Goal: Task Accomplishment & Management: Use online tool/utility

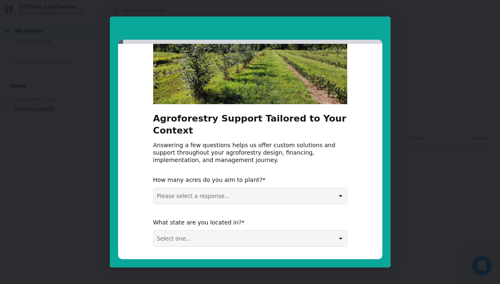
scroll to position [69, 0]
click at [248, 187] on select "Please select a response... 0-5 acres 5-50 acres 50-100 acres 100+ acres" at bounding box center [250, 195] width 193 height 16
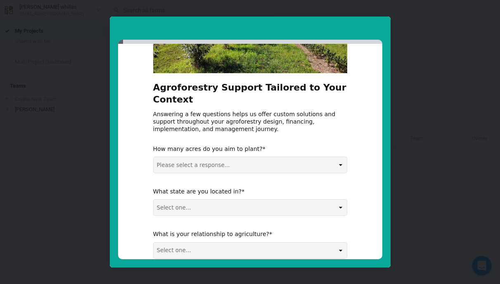
scroll to position [111, 0]
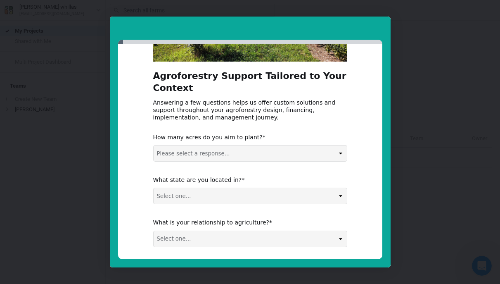
click at [255, 188] on select "Select one... Non-US AL AK AZ AR CA CO CT DE FL GA HI ID IL IN IA KS KY LA ME M…" at bounding box center [250, 196] width 193 height 16
select select "Non-US"
click at [221, 231] on select "Select one... Agribusiness / Co-op Farmer / Landowner Agri-Food Supply Chain Fo…" at bounding box center [250, 239] width 193 height 16
select select "Farmer / Landowner"
click at [228, 231] on select "Select one... Agribusiness / Co-op Farmer / Landowner Agri-Food Supply Chain Fo…" at bounding box center [250, 239] width 193 height 16
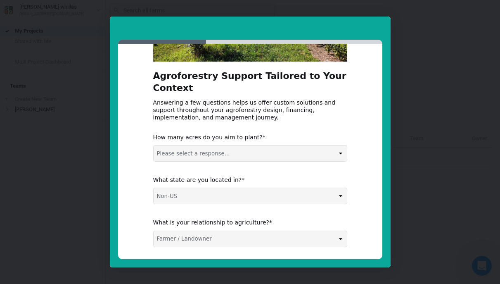
click at [228, 145] on select "Please select a response... 0-5 acres 5-50 acres 50-100 acres 100+ acres" at bounding box center [250, 153] width 193 height 16
click at [183, 145] on select "Please select a response... 0-5 acres 5-50 acres 50-100 acres 100+ acres" at bounding box center [250, 153] width 193 height 16
select select "0-5 acres"
click at [295, 118] on div "Agroforestry Support Tailored to Your Context Answering a few questions helps u…" at bounding box center [250, 114] width 194 height 323
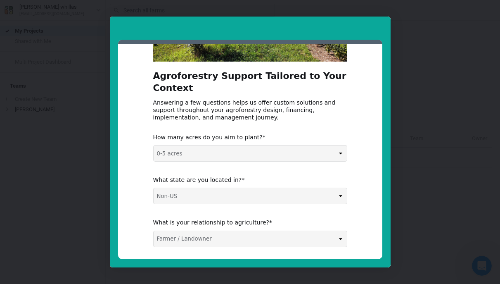
click at [336, 261] on button "Submit" at bounding box center [331, 268] width 31 height 14
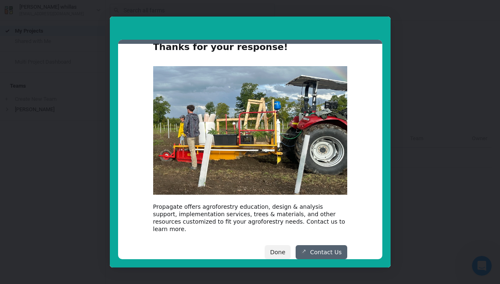
scroll to position [24, 0]
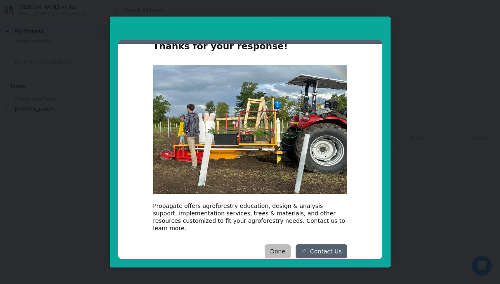
click at [277, 245] on button "Done" at bounding box center [278, 251] width 26 height 14
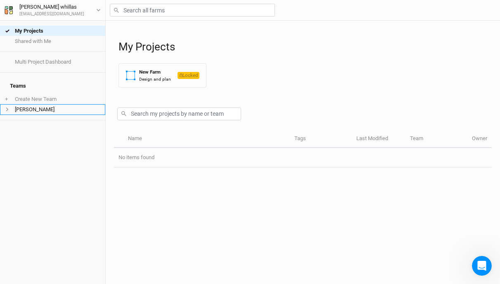
click at [22, 104] on li "[PERSON_NAME]" at bounding box center [52, 109] width 105 height 10
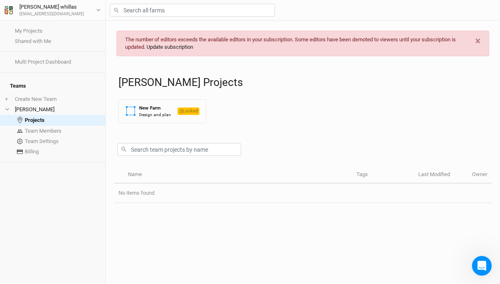
click at [180, 48] on link "Update subscription" at bounding box center [170, 47] width 47 height 6
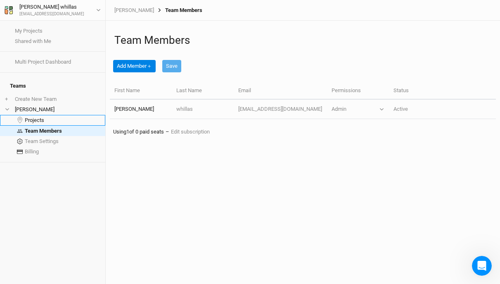
click at [34, 115] on link "Projects" at bounding box center [52, 120] width 105 height 11
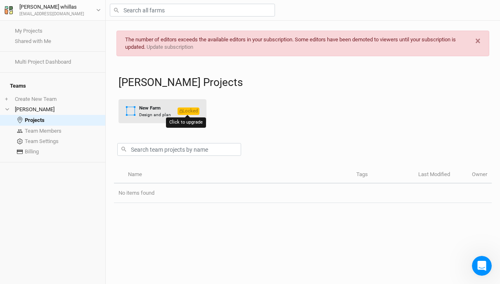
click at [188, 113] on span "Locked" at bounding box center [189, 110] width 22 height 7
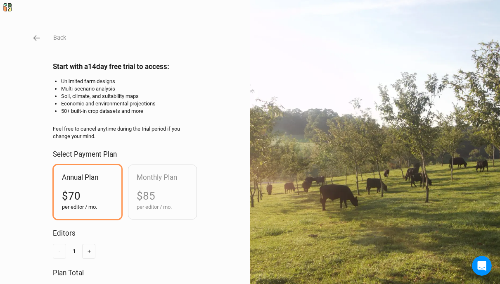
scroll to position [72, 0]
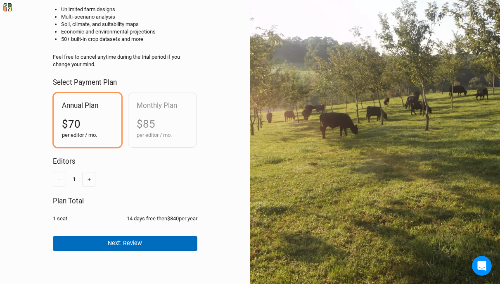
click at [105, 244] on button "Next: Review" at bounding box center [125, 243] width 145 height 14
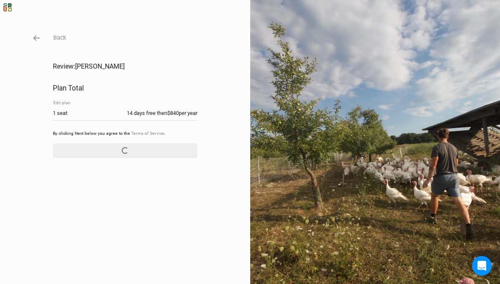
scroll to position [0, 0]
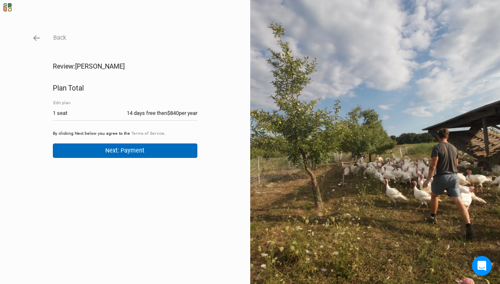
click at [125, 155] on button "Next: Payment" at bounding box center [125, 150] width 145 height 14
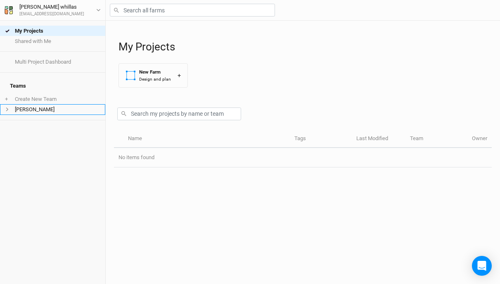
click at [26, 104] on li "[PERSON_NAME]" at bounding box center [52, 109] width 105 height 10
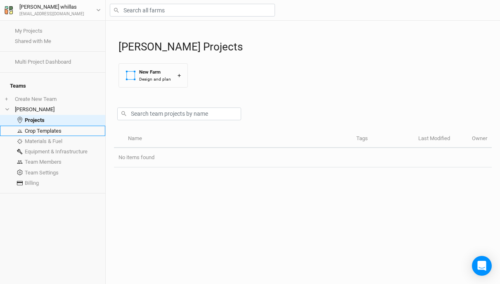
click at [64, 126] on link "Crop Templates" at bounding box center [52, 131] width 105 height 10
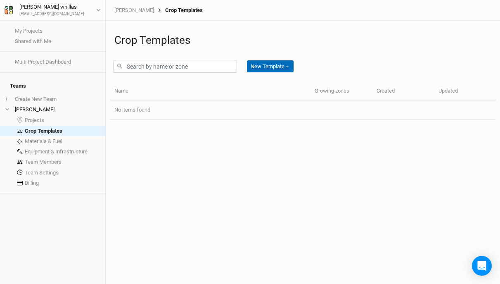
click at [264, 66] on button "New Template ＋" at bounding box center [270, 66] width 47 height 12
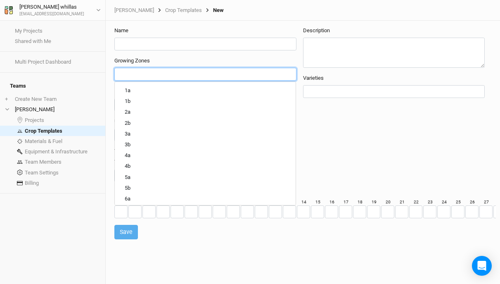
click at [131, 72] on input "text" at bounding box center [205, 74] width 174 height 9
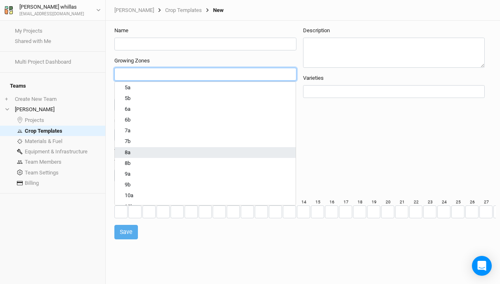
click at [141, 156] on link "8a" at bounding box center [205, 152] width 181 height 11
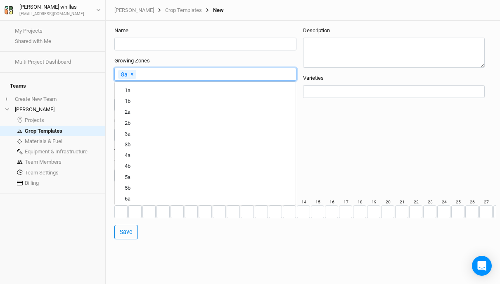
click at [79, 216] on div "My Projects Shared with Me Multi Project Dashboard Teams + Create New Team [PER…" at bounding box center [52, 152] width 105 height 263
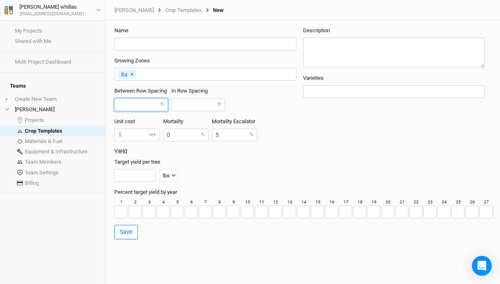
click at [150, 105] on input "number" at bounding box center [141, 104] width 54 height 13
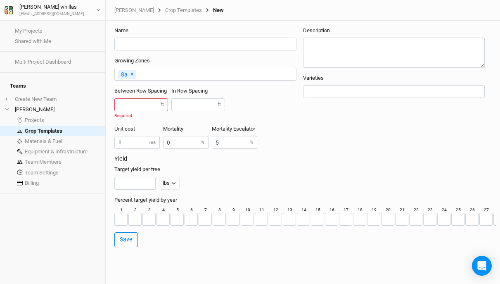
click at [163, 105] on label "ft" at bounding box center [162, 104] width 3 height 7
click at [29, 116] on link "Projects" at bounding box center [52, 120] width 105 height 11
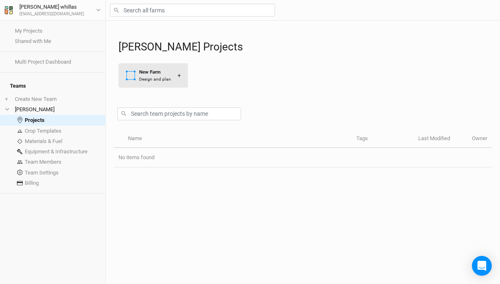
click at [172, 77] on button "New Farm Design and plan +" at bounding box center [153, 75] width 69 height 24
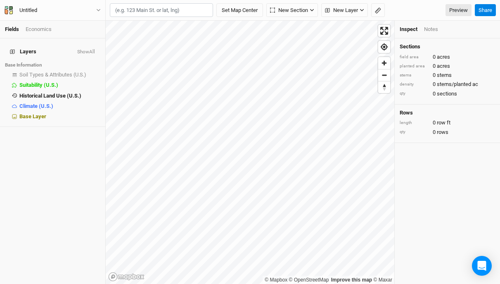
click at [156, 15] on input "text" at bounding box center [161, 10] width 103 height 14
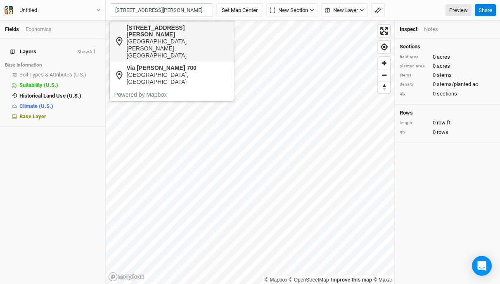
click at [157, 38] on div "[GEOGRAPHIC_DATA][PERSON_NAME], [GEOGRAPHIC_DATA]" at bounding box center [178, 48] width 103 height 21
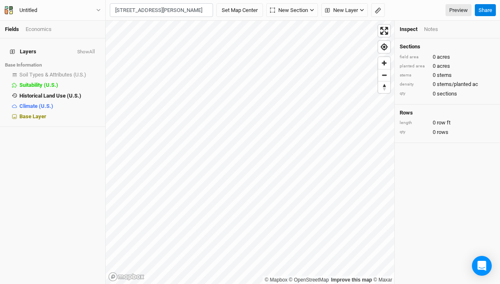
type input "[STREET_ADDRESS][PERSON_NAME][PERSON_NAME]"
click at [378, 9] on rect "button" at bounding box center [377, 11] width 5 height 6
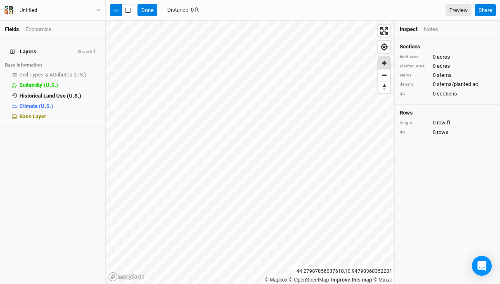
click at [386, 62] on span "Zoom in" at bounding box center [384, 63] width 12 height 12
click at [128, 10] on icon "button" at bounding box center [128, 10] width 5 height 5
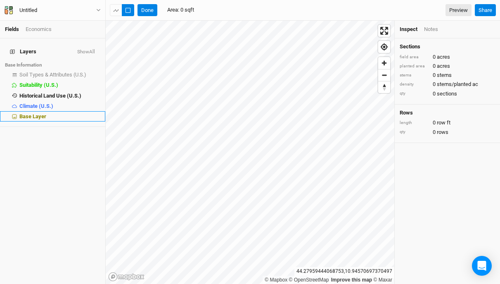
click at [49, 114] on div "Base Layer" at bounding box center [59, 116] width 81 height 7
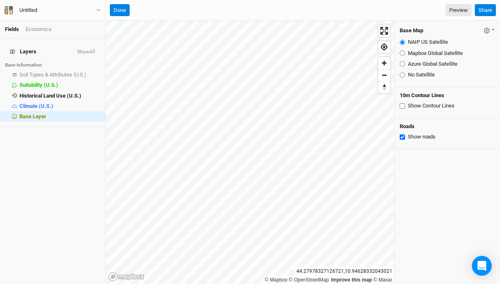
click at [43, 31] on div "Economics" at bounding box center [39, 29] width 26 height 7
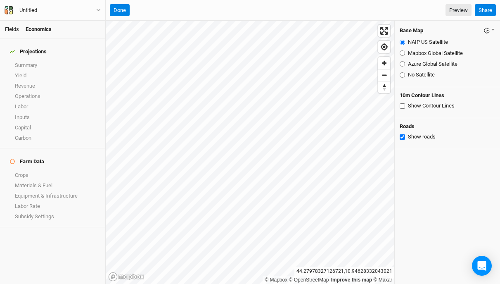
click at [10, 28] on link "Fields" at bounding box center [12, 29] width 14 height 6
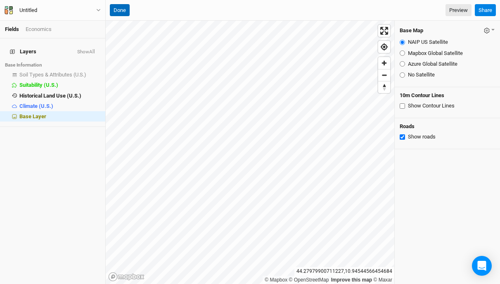
click at [125, 10] on button "Done" at bounding box center [120, 10] width 20 height 12
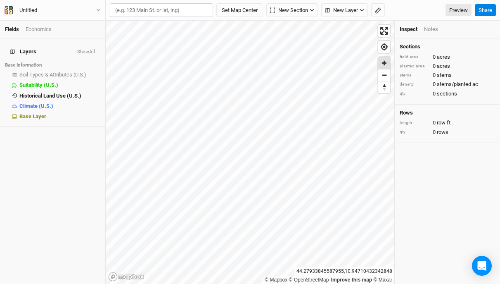
click at [386, 62] on span "Zoom in" at bounding box center [384, 63] width 12 height 12
click at [386, 78] on span "Zoom out" at bounding box center [384, 75] width 12 height 12
click at [153, 14] on input "text" at bounding box center [161, 10] width 103 height 14
click at [73, 167] on div "Layers Show All Base Information Soil Types & Attributes (U.S.) show Suitabilit…" at bounding box center [52, 160] width 105 height 245
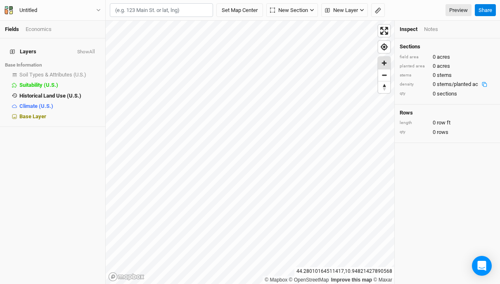
click at [386, 64] on span "Zoom in" at bounding box center [384, 63] width 12 height 12
click at [383, 10] on button "button" at bounding box center [378, 10] width 14 height 14
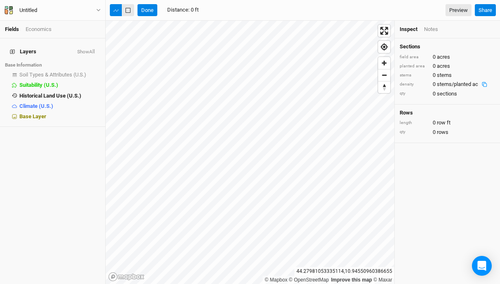
click at [128, 11] on icon "button" at bounding box center [128, 10] width 5 height 5
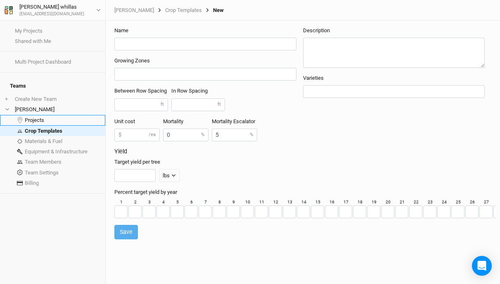
click at [35, 115] on link "Projects" at bounding box center [52, 120] width 105 height 11
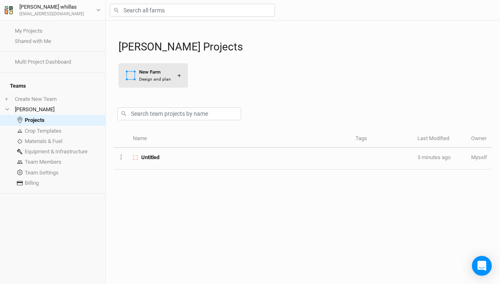
click at [149, 78] on div "Design and plan" at bounding box center [155, 79] width 32 height 6
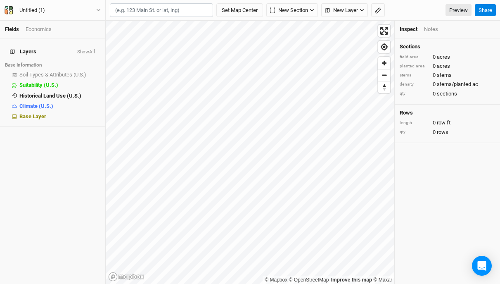
click at [172, 9] on input "text" at bounding box center [161, 10] width 103 height 14
click at [179, 12] on input "[STREET_ADDRESS][PERSON_NAME]" at bounding box center [161, 10] width 103 height 14
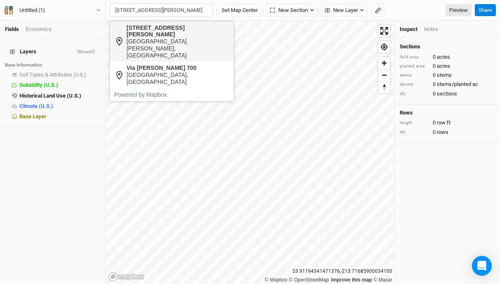
click at [162, 38] on div "[GEOGRAPHIC_DATA][PERSON_NAME], [GEOGRAPHIC_DATA]" at bounding box center [178, 48] width 103 height 21
type input "[STREET_ADDRESS][PERSON_NAME][PERSON_NAME]"
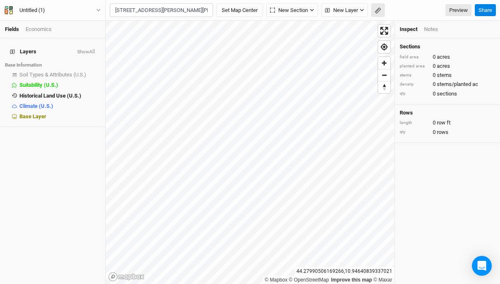
click at [381, 9] on icon "button" at bounding box center [378, 10] width 6 height 6
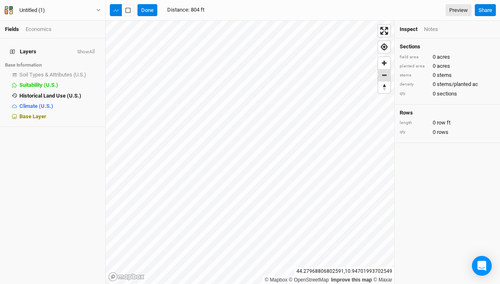
click at [384, 77] on span "Zoom out" at bounding box center [384, 75] width 12 height 12
click at [126, 11] on icon "button" at bounding box center [128, 10] width 5 height 5
click at [147, 10] on button "Done" at bounding box center [148, 10] width 20 height 12
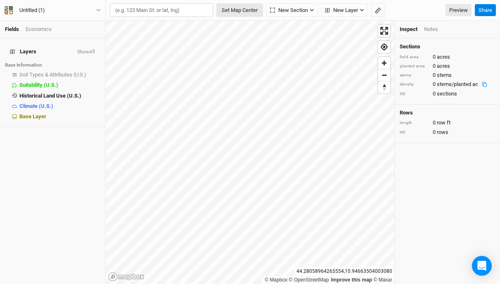
click at [250, 9] on button "Set Map Center" at bounding box center [239, 10] width 47 height 14
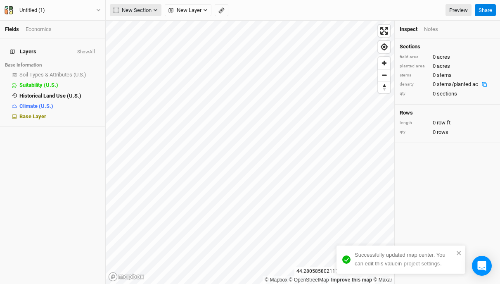
click at [153, 9] on icon "button" at bounding box center [155, 10] width 5 height 5
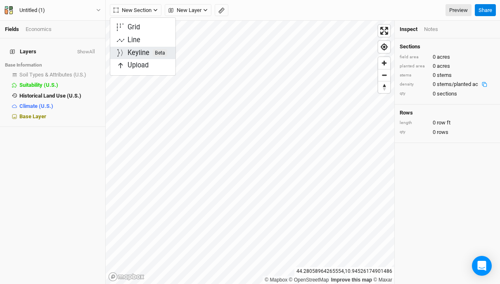
click at [142, 52] on div "Keyline Beta" at bounding box center [148, 52] width 40 height 9
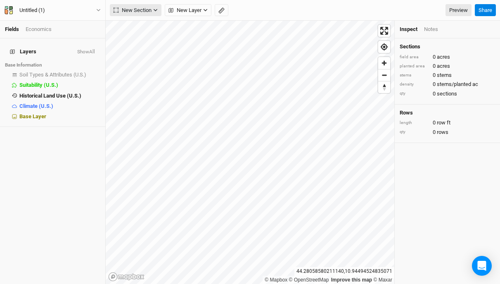
click at [140, 9] on span "New Section" at bounding box center [133, 10] width 38 height 8
click at [143, 50] on div "Keyline Beta" at bounding box center [148, 52] width 40 height 9
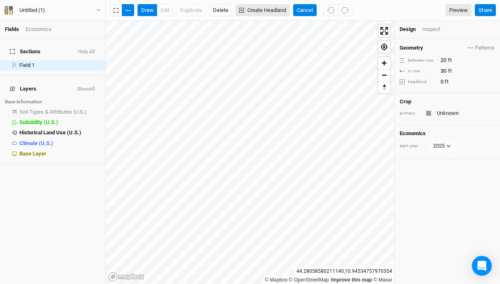
click at [266, 9] on button "Create Headland" at bounding box center [262, 10] width 55 height 12
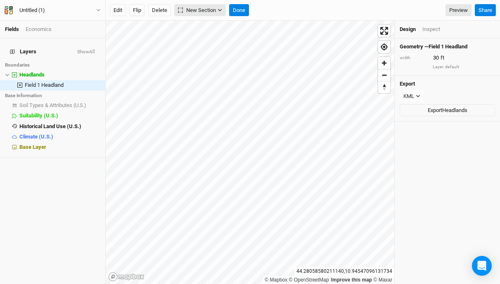
click at [220, 11] on icon "button" at bounding box center [220, 10] width 5 height 5
click at [207, 26] on button "Grid" at bounding box center [207, 27] width 65 height 13
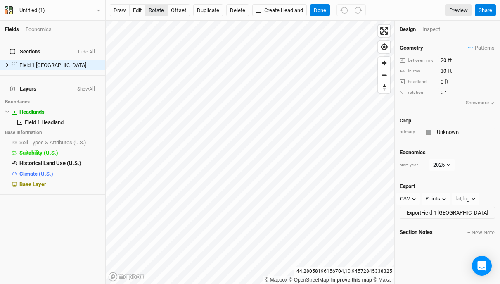
click at [159, 9] on button "rotate" at bounding box center [156, 10] width 23 height 12
type input "116"
click at [179, 11] on button "offset" at bounding box center [178, 10] width 23 height 12
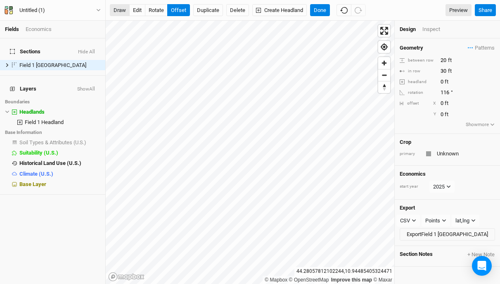
click at [122, 12] on button "draw" at bounding box center [120, 10] width 20 height 12
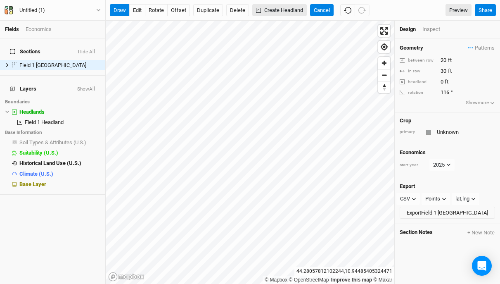
click at [298, 11] on button "Create Headland" at bounding box center [279, 10] width 55 height 12
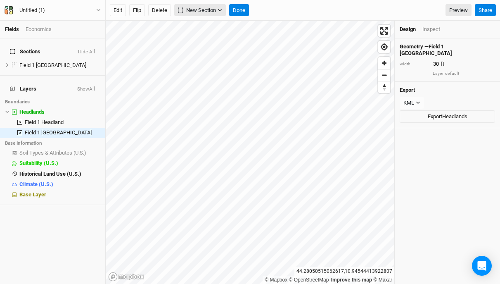
click at [198, 6] on span "New Section" at bounding box center [197, 10] width 38 height 8
click at [204, 40] on div "Keyline Beta" at bounding box center [212, 40] width 40 height 9
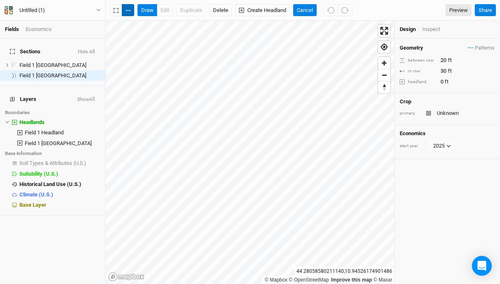
click at [128, 9] on button "button" at bounding box center [128, 10] width 12 height 12
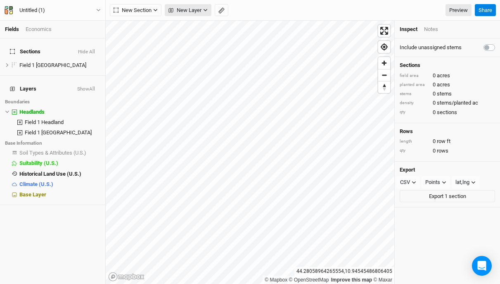
click at [194, 13] on span "New Layer" at bounding box center [184, 10] width 33 height 8
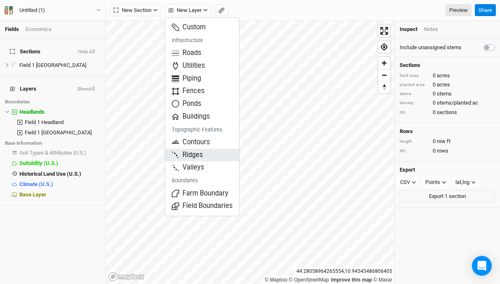
click at [205, 156] on button "Ridges" at bounding box center [202, 155] width 74 height 13
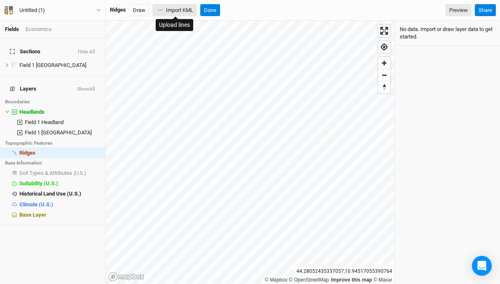
click at [177, 12] on button "Import KML" at bounding box center [174, 10] width 45 height 12
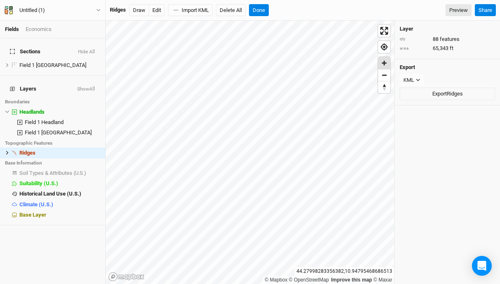
click at [385, 63] on span "Zoom in" at bounding box center [384, 63] width 12 height 12
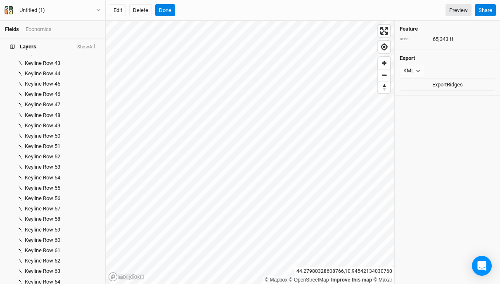
scroll to position [557, 0]
click at [143, 12] on button "Delete" at bounding box center [140, 10] width 23 height 12
click at [264, 9] on button "Confirm" at bounding box center [261, 10] width 26 height 12
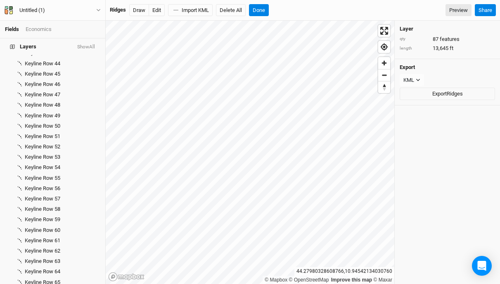
scroll to position [547, 0]
click at [204, 9] on button "Import KML" at bounding box center [190, 10] width 45 height 12
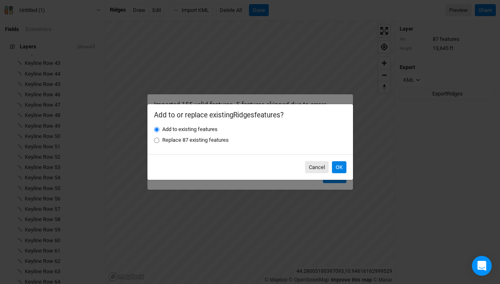
click at [157, 141] on input "Replace 87 existing features" at bounding box center [156, 140] width 5 height 5
radio input "true"
click at [337, 166] on button "OK" at bounding box center [339, 167] width 14 height 12
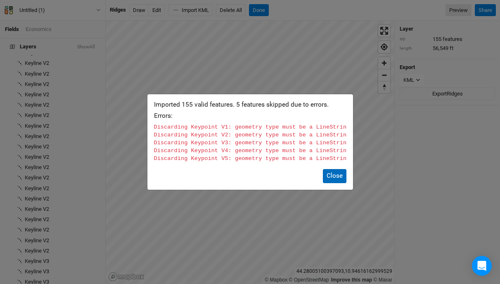
click at [335, 180] on button "Close" at bounding box center [335, 176] width 24 height 14
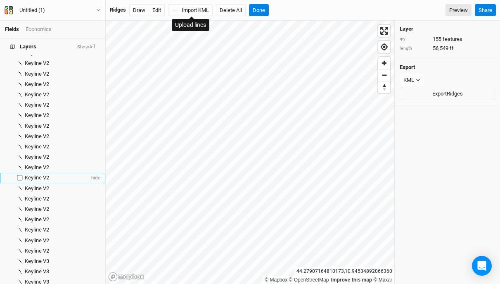
scroll to position [522, 0]
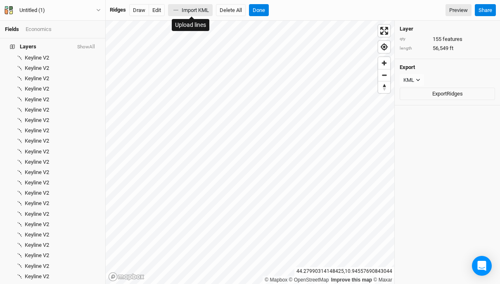
click at [202, 12] on button "Import KML" at bounding box center [190, 10] width 45 height 12
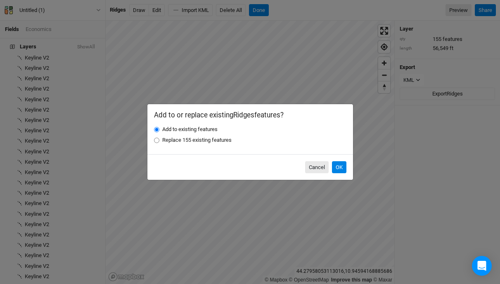
click at [215, 140] on label "Replace 155 existing features" at bounding box center [196, 139] width 69 height 7
click at [159, 140] on input "Replace 155 existing features" at bounding box center [156, 140] width 5 height 5
radio input "true"
click at [340, 165] on button "OK" at bounding box center [339, 167] width 14 height 12
radio input "true"
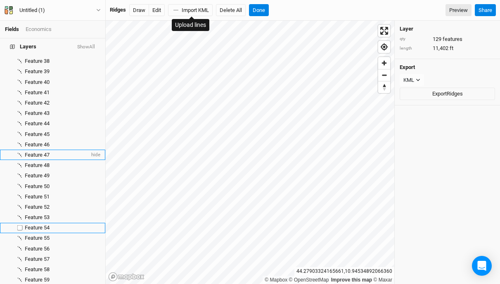
scroll to position [484, 0]
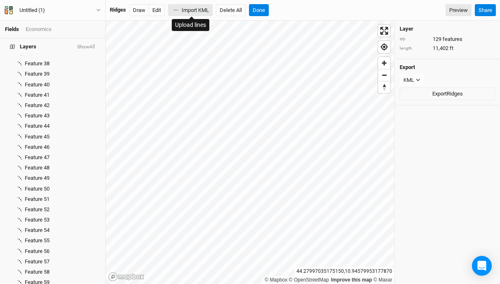
click at [187, 13] on button "Import KML" at bounding box center [190, 10] width 45 height 12
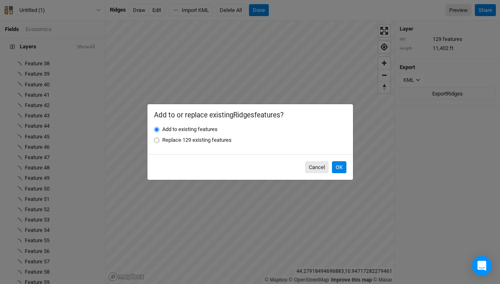
click at [217, 138] on label "Replace 129 existing features" at bounding box center [196, 139] width 69 height 7
click at [159, 138] on input "Replace 129 existing features" at bounding box center [156, 140] width 5 height 5
radio input "true"
click at [341, 167] on button "OK" at bounding box center [339, 167] width 14 height 12
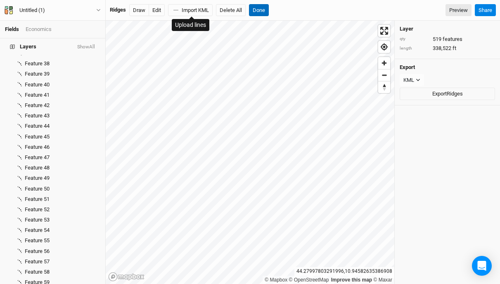
click at [259, 9] on button "Done" at bounding box center [259, 10] width 20 height 12
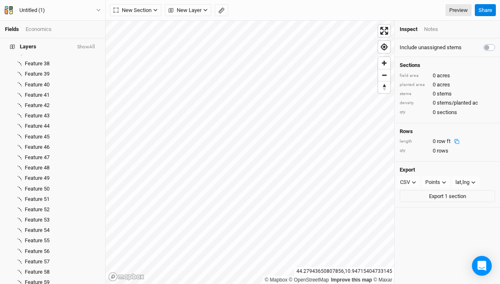
click at [435, 140] on div "0 row ft" at bounding box center [448, 141] width 31 height 7
click at [452, 149] on icon at bounding box center [454, 150] width 5 height 5
click at [454, 139] on icon at bounding box center [456, 141] width 5 height 5
click at [442, 85] on span "acres" at bounding box center [443, 84] width 13 height 6
click at [385, 62] on span "Zoom in" at bounding box center [384, 63] width 12 height 12
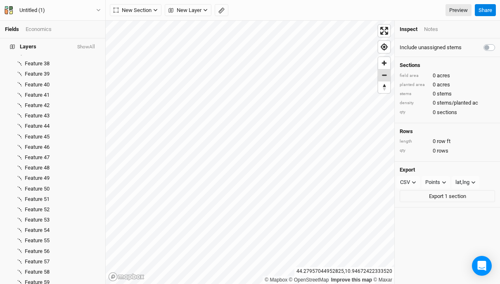
click at [385, 80] on span "Zoom out" at bounding box center [384, 75] width 12 height 12
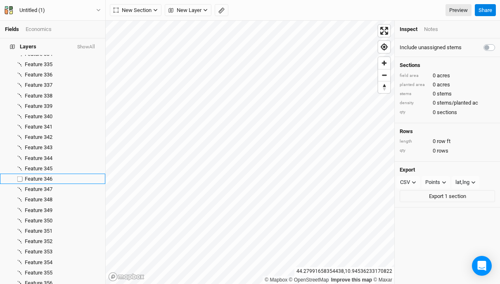
scroll to position [3588, 0]
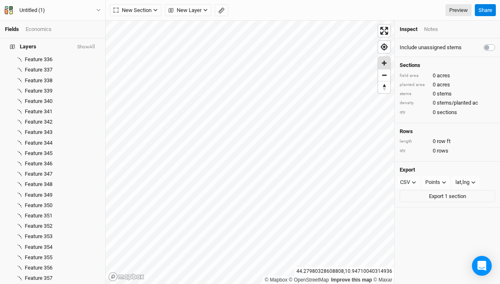
click at [385, 64] on span "Zoom in" at bounding box center [384, 63] width 12 height 12
click at [384, 79] on span "Zoom out" at bounding box center [384, 75] width 12 height 12
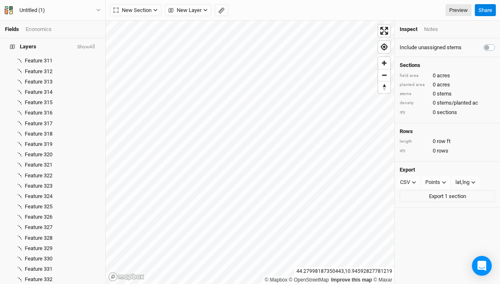
scroll to position [3217, 0]
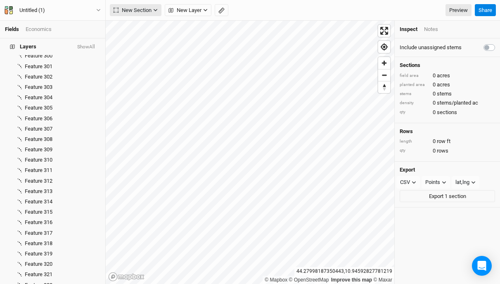
click at [154, 11] on icon "button" at bounding box center [155, 10] width 5 height 5
click at [142, 52] on div "Keyline Beta" at bounding box center [148, 52] width 40 height 9
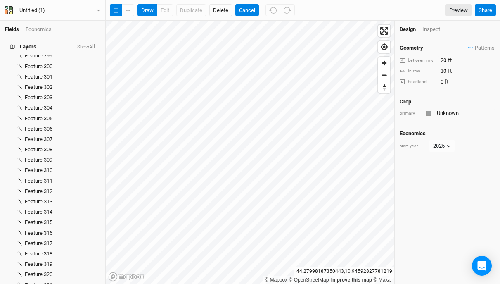
scroll to position [0, 0]
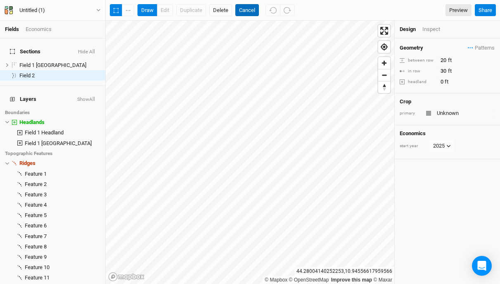
click at [247, 9] on button "Cancel" at bounding box center [247, 10] width 24 height 12
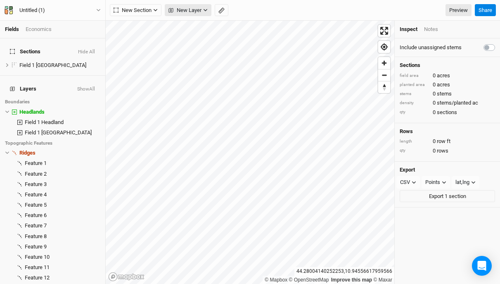
click at [196, 11] on span "New Layer" at bounding box center [184, 10] width 33 height 8
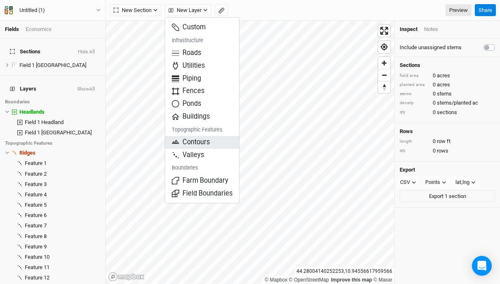
click at [200, 142] on span "Contours" at bounding box center [191, 142] width 38 height 9
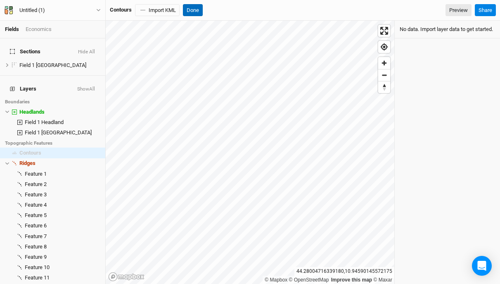
click at [193, 9] on button "Done" at bounding box center [193, 10] width 20 height 12
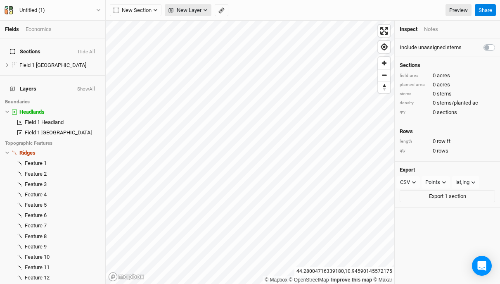
click at [208, 8] on icon "button" at bounding box center [205, 10] width 5 height 5
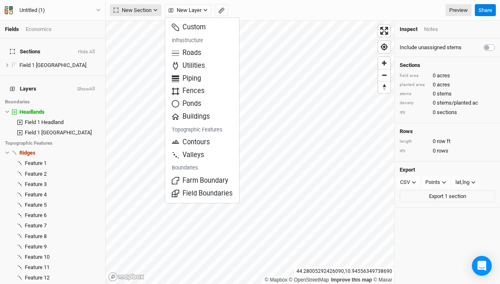
click at [152, 11] on button "New Section" at bounding box center [136, 10] width 52 height 12
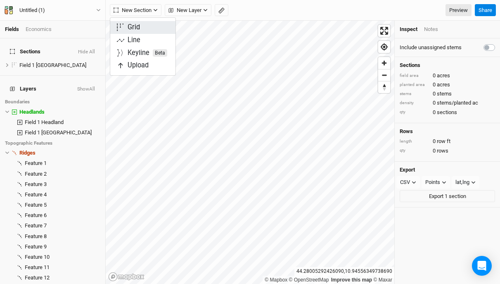
click at [141, 30] on button "Grid" at bounding box center [142, 27] width 65 height 13
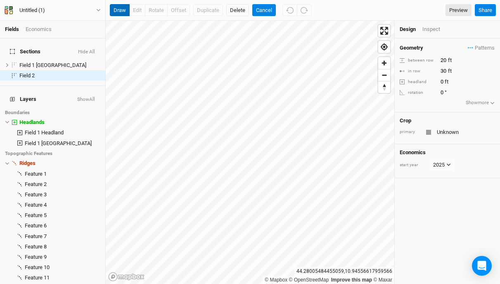
click at [120, 13] on button "draw" at bounding box center [120, 10] width 20 height 12
click at [446, 61] on input "20" at bounding box center [474, 60] width 72 height 9
type input "2"
type input "49.213"
click at [446, 71] on input "30" at bounding box center [474, 70] width 72 height 9
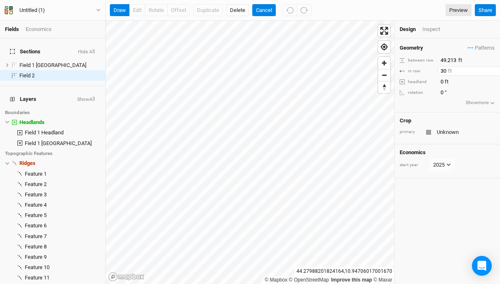
type input "3"
type input "3.281"
click at [444, 60] on input "49.213" at bounding box center [474, 60] width 72 height 9
click at [448, 59] on input "49.213" at bounding box center [474, 60] width 72 height 9
click at [443, 59] on input "49213" at bounding box center [474, 60] width 72 height 9
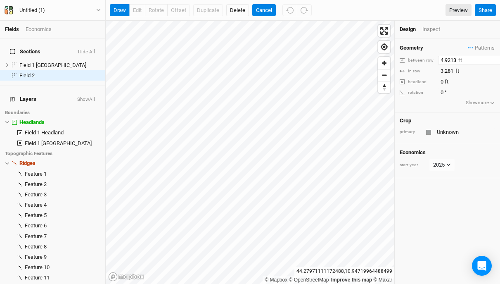
click at [457, 61] on input "4.9213" at bounding box center [474, 60] width 72 height 9
type input "4.921"
click at [464, 199] on div "Geometry Patterns ＋ New in-row pattern between row 4.921 ft in row 3.281 ft hea…" at bounding box center [447, 160] width 105 height 245
click at [480, 47] on span "Patterns" at bounding box center [481, 48] width 27 height 8
click at [457, 41] on div "Geometry Patterns between row 4.921 ft in row 3.281 ft headland 0 ft rotation 0…" at bounding box center [447, 75] width 105 height 74
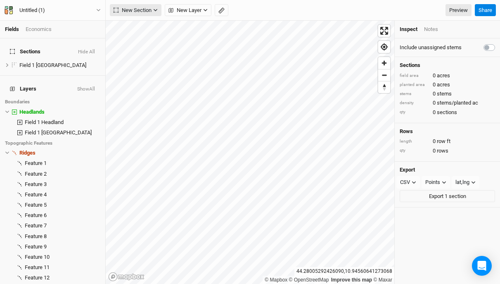
click at [148, 13] on span "New Section" at bounding box center [133, 10] width 38 height 8
click at [144, 28] on button "Grid" at bounding box center [142, 27] width 65 height 13
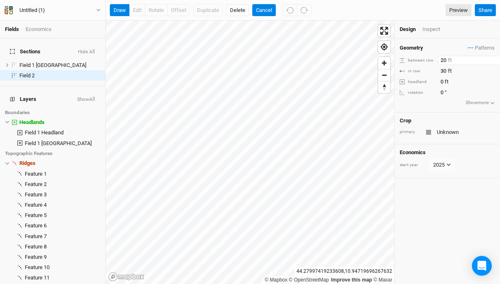
click at [445, 59] on input "20" at bounding box center [474, 60] width 72 height 9
type input "2"
type input "1"
type input "2"
click at [447, 70] on input "30" at bounding box center [474, 70] width 72 height 9
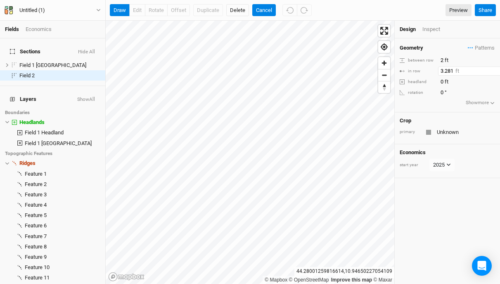
type input "3.281"
click at [443, 59] on input "2" at bounding box center [474, 60] width 72 height 9
type input "4.921"
click at [453, 216] on div "Geometry Patterns ＋ New in-row pattern between row 4.921 ft in row 3.281 ft hea…" at bounding box center [447, 160] width 105 height 245
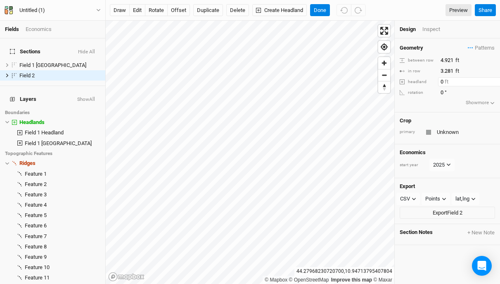
click at [443, 82] on input "0" at bounding box center [474, 81] width 72 height 9
click at [443, 92] on input "0" at bounding box center [474, 92] width 72 height 9
type input "90"
click at [432, 99] on div "Geometry Patterns ＋ New in-row pattern between row 4.921 ft in row 3.281 ft hea…" at bounding box center [447, 75] width 105 height 74
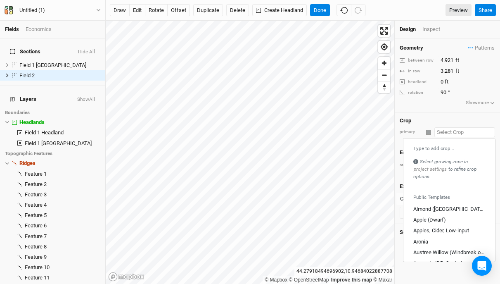
click at [462, 131] on input "text" at bounding box center [464, 132] width 61 height 10
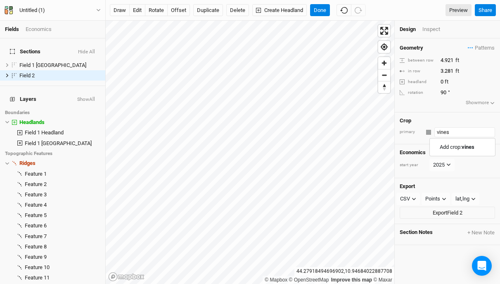
click at [474, 149] on mark "vines" at bounding box center [468, 147] width 13 height 6
type input "vines"
type input "20"
type input "30"
click at [447, 60] on input "20" at bounding box center [474, 60] width 72 height 9
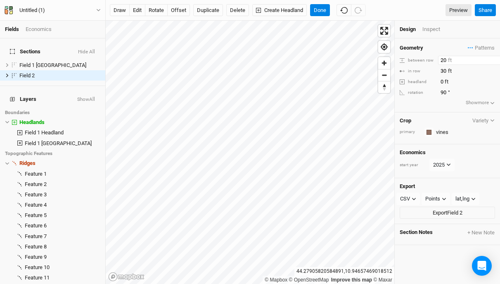
type input "2"
type input "4.921"
click at [461, 85] on input "0" at bounding box center [474, 81] width 72 height 9
click at [446, 72] on input "30" at bounding box center [474, 70] width 72 height 9
type input "3"
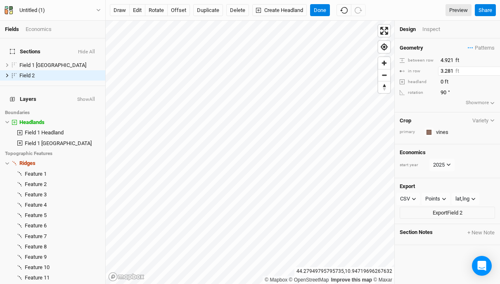
type input "3.281"
click at [415, 103] on div "Geometry Patterns ＋ New in-row pattern between row 4.921 ft in row 3.281 ft hea…" at bounding box center [447, 75] width 105 height 74
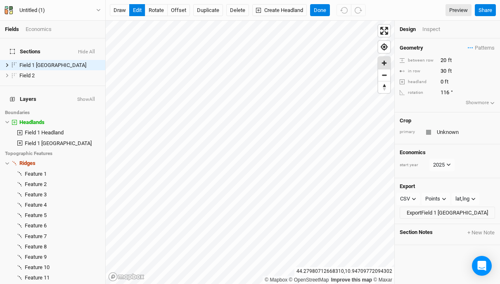
click at [386, 64] on span "Zoom in" at bounding box center [384, 63] width 12 height 12
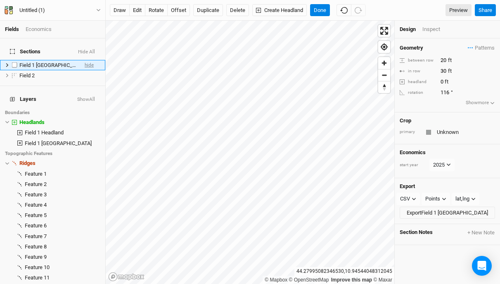
click at [90, 60] on span "hide" at bounding box center [89, 65] width 9 height 10
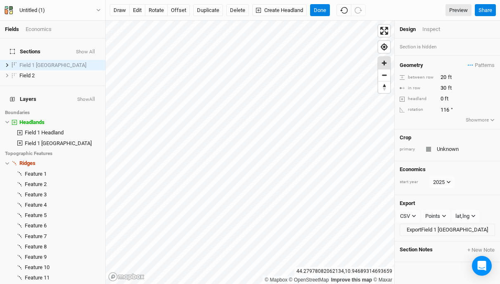
click at [385, 65] on span "Zoom in" at bounding box center [384, 63] width 12 height 12
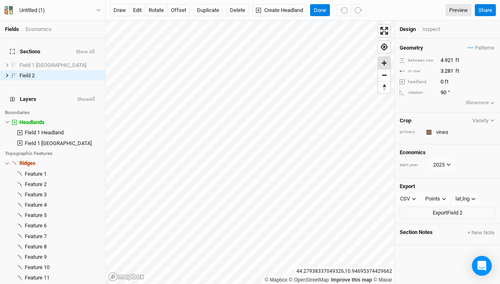
click at [386, 64] on span "Zoom in" at bounding box center [384, 63] width 12 height 12
click at [386, 78] on span "Zoom out" at bounding box center [384, 75] width 12 height 12
click at [385, 64] on span "Zoom in" at bounding box center [384, 63] width 12 height 12
click at [178, 10] on button "offset" at bounding box center [178, 10] width 23 height 12
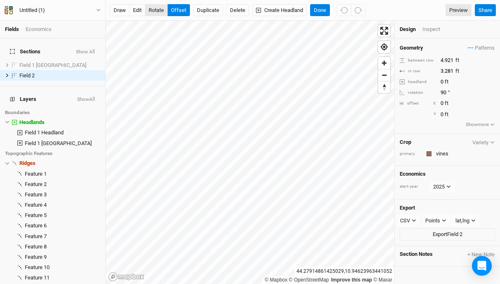
click at [159, 10] on button "rotate" at bounding box center [156, 10] width 23 height 12
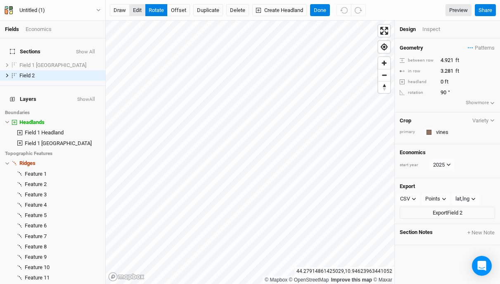
click at [137, 12] on button "edit" at bounding box center [137, 10] width 16 height 12
click at [119, 13] on button "draw" at bounding box center [120, 10] width 20 height 12
click at [179, 12] on button "offset" at bounding box center [178, 10] width 23 height 12
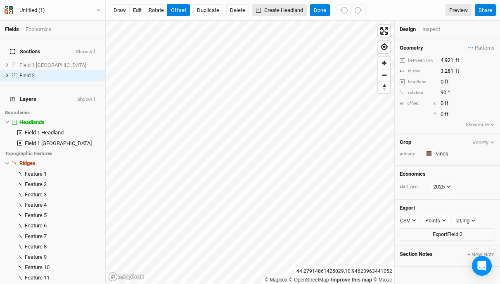
click at [284, 8] on button "Create Headland" at bounding box center [279, 10] width 55 height 12
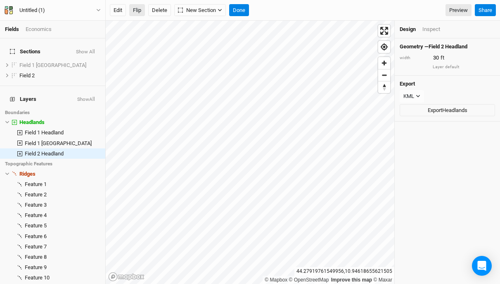
click at [138, 12] on button "Flip" at bounding box center [137, 10] width 16 height 12
click at [118, 13] on button "Edit" at bounding box center [118, 10] width 16 height 12
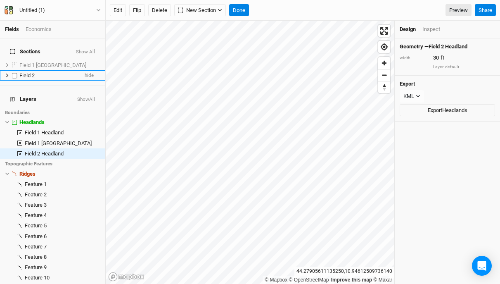
click at [63, 72] on div "Field 2" at bounding box center [48, 75] width 59 height 7
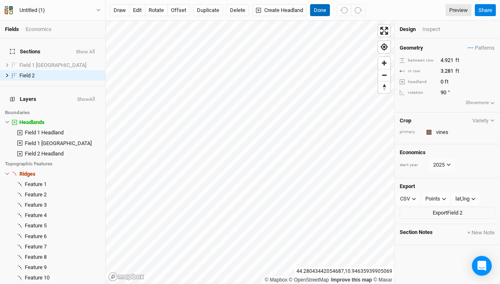
click at [320, 9] on button "Done" at bounding box center [320, 10] width 20 height 12
click at [386, 59] on span "Zoom in" at bounding box center [384, 63] width 12 height 12
click at [386, 79] on span "Zoom out" at bounding box center [384, 75] width 12 height 12
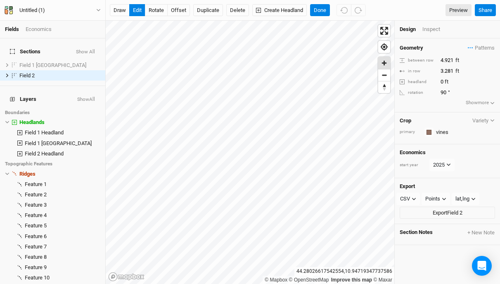
click at [384, 65] on span "Zoom in" at bounding box center [384, 63] width 12 height 12
click at [320, 10] on button "Done" at bounding box center [320, 10] width 20 height 12
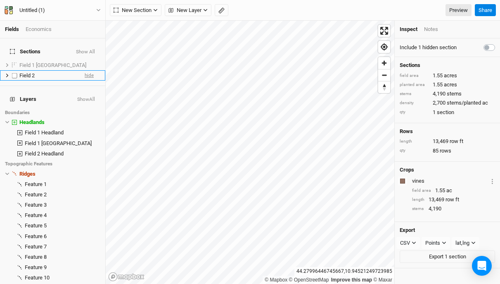
click at [90, 70] on span "hide" at bounding box center [89, 75] width 9 height 10
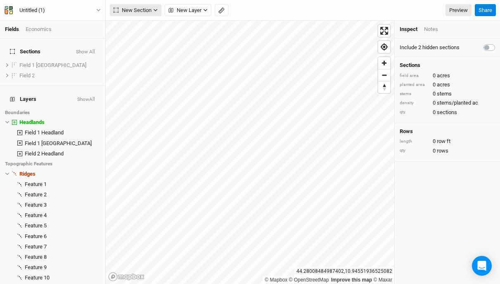
click at [121, 4] on div "Fields Economics Sections Show All Field 1 Headland Field show Field 2 show Lay…" at bounding box center [250, 142] width 500 height 284
click at [384, 48] on span "Find my location" at bounding box center [384, 47] width 12 height 12
click at [154, 12] on icon "button" at bounding box center [155, 10] width 5 height 5
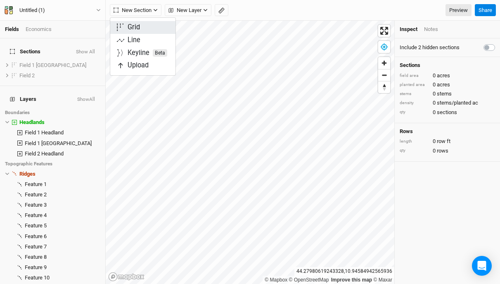
click at [147, 25] on button "Grid" at bounding box center [142, 27] width 65 height 13
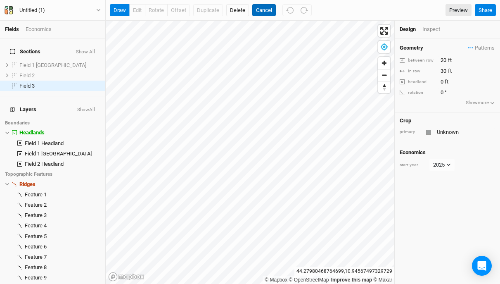
click at [266, 9] on button "Cancel" at bounding box center [264, 10] width 24 height 12
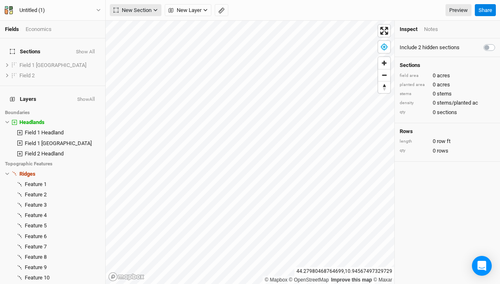
click at [149, 10] on span "New Section" at bounding box center [133, 10] width 38 height 8
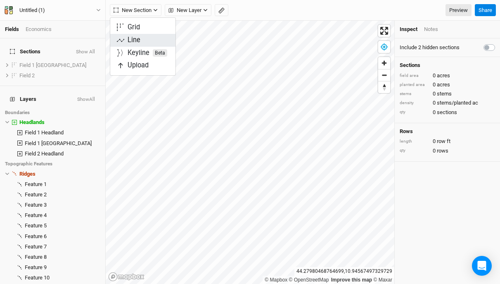
click at [140, 39] on div "Line" at bounding box center [134, 40] width 13 height 9
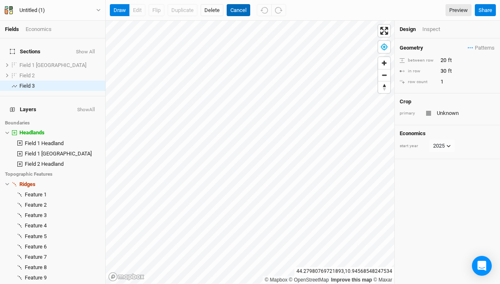
click at [236, 13] on button "Cancel" at bounding box center [239, 10] width 24 height 12
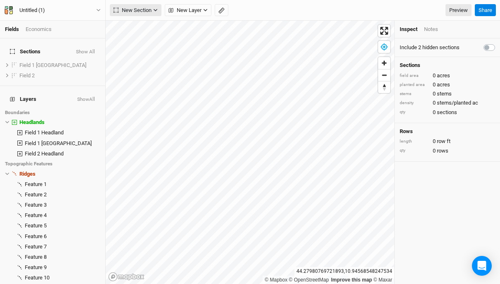
click at [148, 12] on span "New Section" at bounding box center [133, 10] width 38 height 8
click at [146, 52] on div "Keyline Beta" at bounding box center [148, 52] width 40 height 9
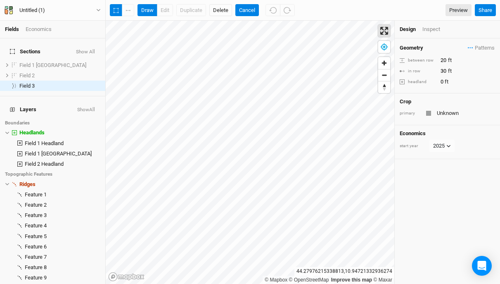
click at [383, 29] on span "Enter fullscreen" at bounding box center [384, 31] width 12 height 12
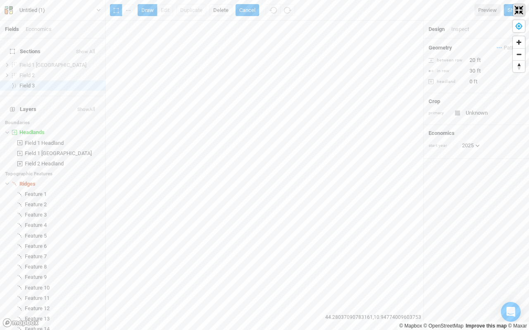
click at [500, 10] on span "Exit fullscreen" at bounding box center [518, 10] width 12 height 12
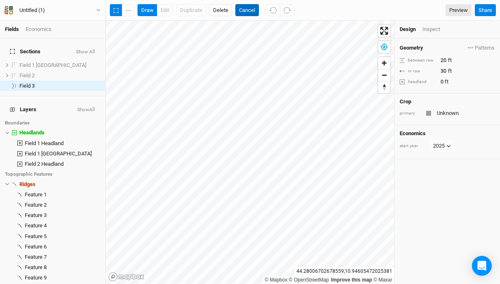
click at [250, 11] on button "Cancel" at bounding box center [247, 10] width 24 height 12
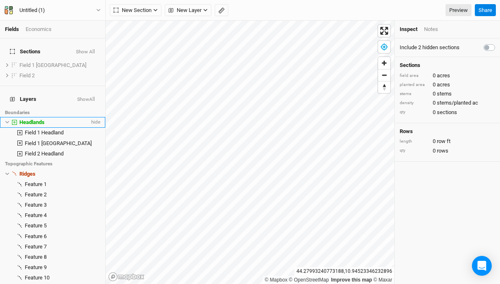
click at [8, 120] on icon at bounding box center [7, 122] width 5 height 5
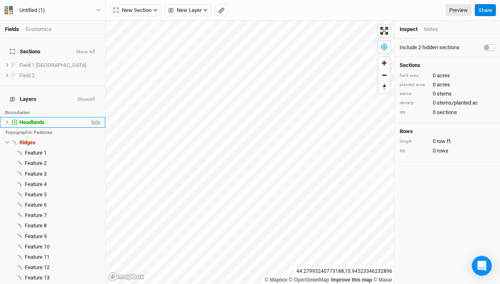
click at [97, 117] on span "hide" at bounding box center [95, 122] width 11 height 10
click at [142, 9] on span "New Section" at bounding box center [133, 10] width 38 height 8
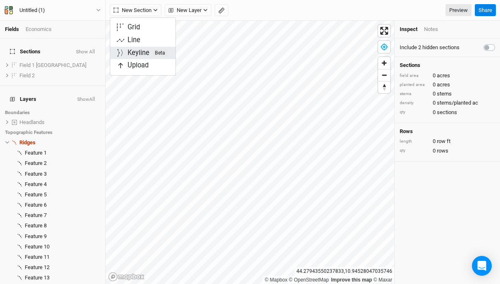
click at [148, 52] on div "Keyline Beta" at bounding box center [148, 52] width 40 height 9
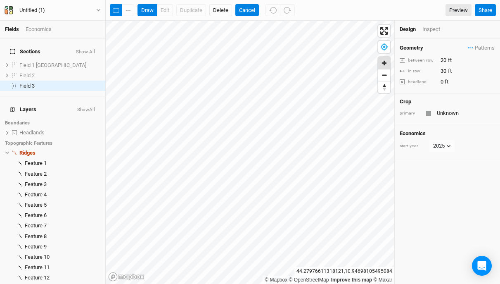
click at [388, 62] on span "Zoom in" at bounding box center [384, 63] width 12 height 12
click at [385, 77] on span "Zoom out" at bounding box center [384, 75] width 12 height 12
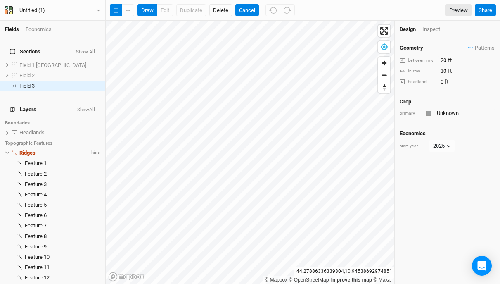
click at [97, 147] on span "hide" at bounding box center [95, 152] width 11 height 10
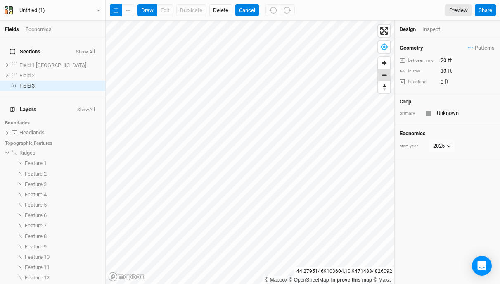
click at [386, 77] on span "Zoom out" at bounding box center [384, 75] width 12 height 12
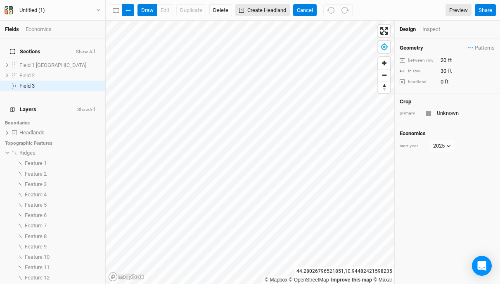
click at [274, 11] on button "Create Headland" at bounding box center [262, 10] width 55 height 12
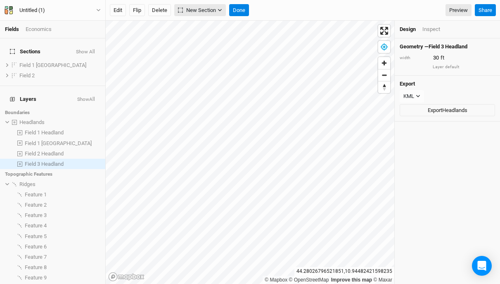
click at [217, 8] on button "New Section" at bounding box center [200, 10] width 52 height 12
click at [213, 39] on div "Keyline Beta" at bounding box center [212, 40] width 40 height 9
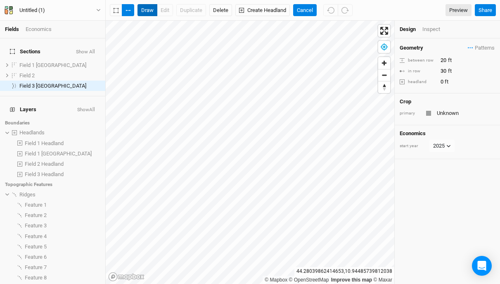
click at [148, 11] on button "draw" at bounding box center [148, 10] width 20 height 12
click at [446, 59] on input "20" at bounding box center [474, 60] width 72 height 9
type input "2"
type input "4.291"
click at [446, 71] on input "30" at bounding box center [474, 70] width 72 height 9
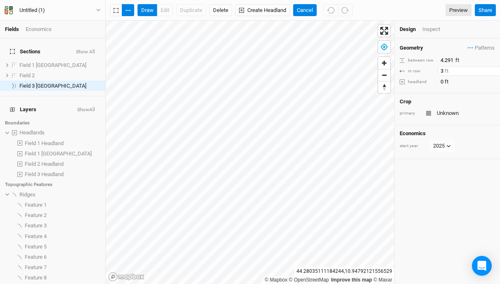
type input "3"
click at [447, 59] on input "4.291" at bounding box center [474, 60] width 72 height 9
type input "4.921"
click at [443, 73] on input "3" at bounding box center [474, 70] width 72 height 9
type input "3.281"
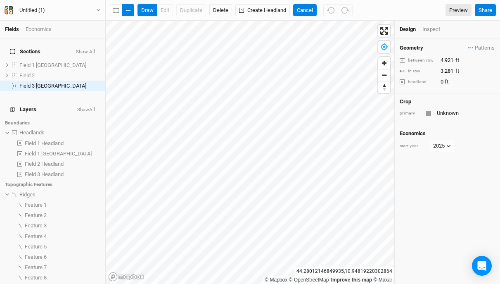
click at [474, 163] on div "Geometry Patterns ＋ New in-row pattern between row 4.921 ft in row 3.281 ft hea…" at bounding box center [447, 160] width 105 height 245
click at [149, 9] on button "draw" at bounding box center [148, 10] width 20 height 12
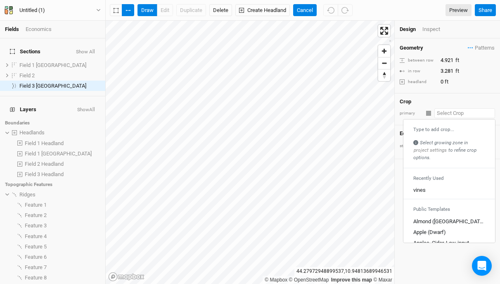
click at [464, 113] on input "text" at bounding box center [464, 113] width 61 height 10
type input "v"
type input "vines"
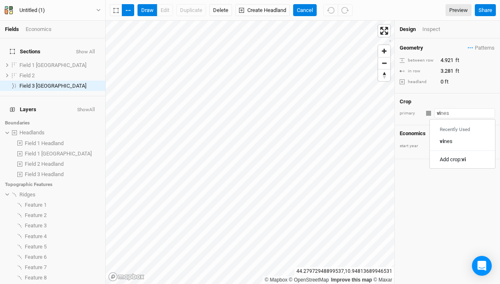
click at [461, 140] on div "vi nes" at bounding box center [462, 141] width 45 height 7
type input "vines"
type input "20"
type input "30"
type input "vines"
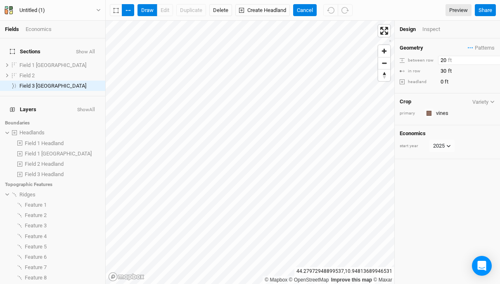
click at [446, 59] on input "20" at bounding box center [474, 60] width 72 height 9
type input "2"
click at [488, 46] on span "Patterns" at bounding box center [481, 48] width 27 height 8
click at [483, 47] on span "Patterns" at bounding box center [481, 48] width 27 height 8
click at [445, 60] on input "20" at bounding box center [474, 60] width 72 height 9
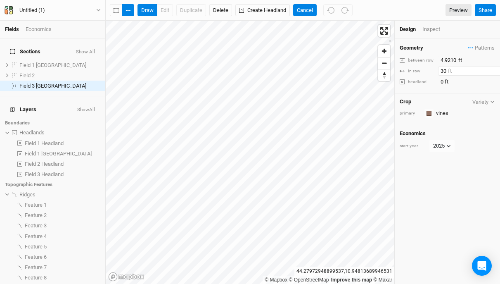
type input "4.921"
click at [446, 70] on input "30" at bounding box center [474, 70] width 72 height 9
type input "3.281"
click at [452, 180] on div "Geometry Patterns ＋ New in-row pattern between row 4.921 ft in row 3.281 ft hea…" at bounding box center [447, 160] width 105 height 245
click at [462, 9] on link "Preview" at bounding box center [459, 10] width 26 height 12
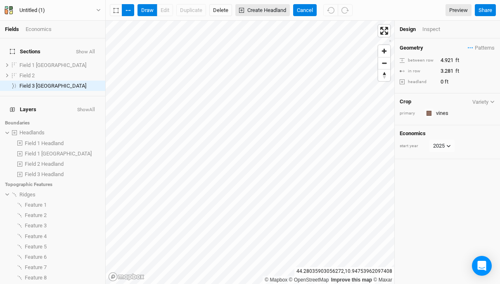
click at [256, 9] on button "Create Headland" at bounding box center [262, 10] width 55 height 12
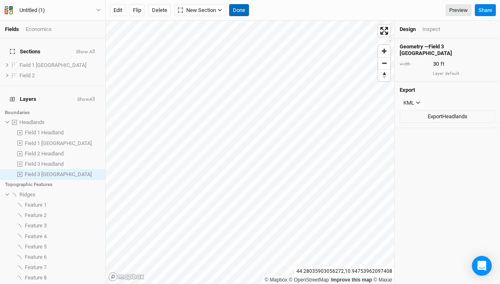
click at [240, 10] on button "Done" at bounding box center [239, 10] width 20 height 12
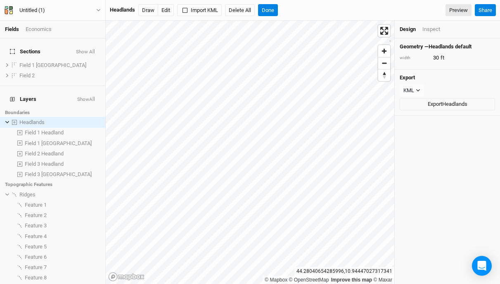
click at [13, 29] on link "Fields" at bounding box center [12, 29] width 14 height 6
click at [149, 10] on button "Draw" at bounding box center [148, 10] width 20 height 12
click at [170, 11] on button "Edit" at bounding box center [166, 10] width 16 height 12
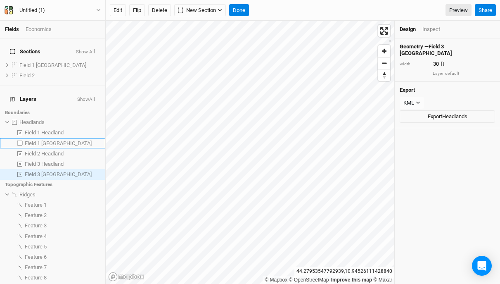
click at [57, 140] on span "Field 1 [GEOGRAPHIC_DATA]" at bounding box center [58, 143] width 67 height 6
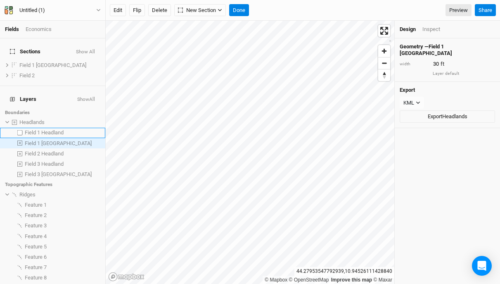
click at [53, 129] on span "Field 1 Headland" at bounding box center [44, 132] width 39 height 6
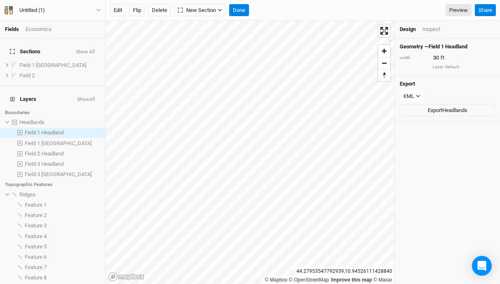
click at [94, 97] on button "Show All" at bounding box center [86, 100] width 19 height 6
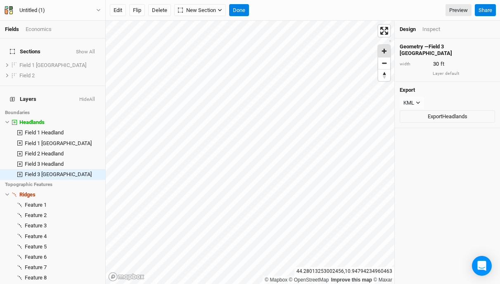
click at [386, 50] on span "Zoom in" at bounding box center [384, 51] width 12 height 12
click at [244, 12] on button "Done" at bounding box center [239, 10] width 20 height 12
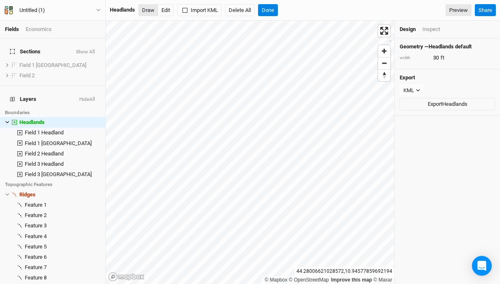
click at [151, 7] on button "Draw" at bounding box center [148, 10] width 20 height 12
click at [273, 10] on button "Done" at bounding box center [268, 10] width 20 height 12
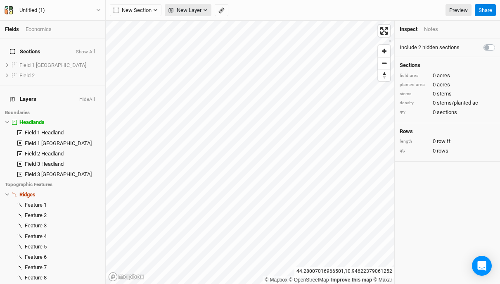
click at [204, 11] on icon "button" at bounding box center [205, 10] width 5 height 5
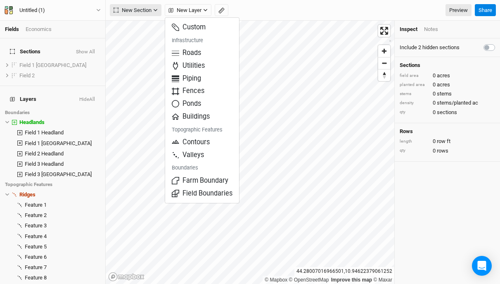
click at [147, 10] on span "New Section" at bounding box center [133, 10] width 38 height 8
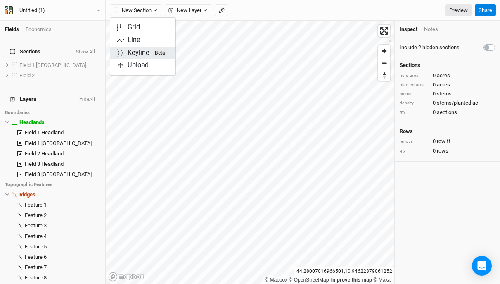
click at [144, 55] on div "Keyline Beta" at bounding box center [148, 52] width 40 height 9
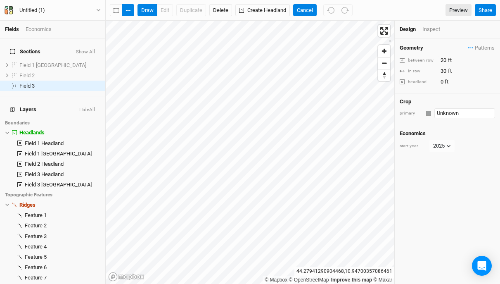
click at [453, 114] on input "Unknown" at bounding box center [464, 113] width 61 height 10
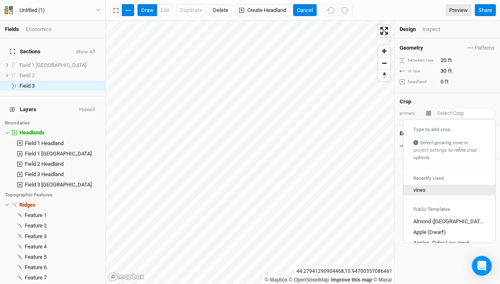
click at [424, 189] on div "vines" at bounding box center [419, 189] width 12 height 7
type input "vines"
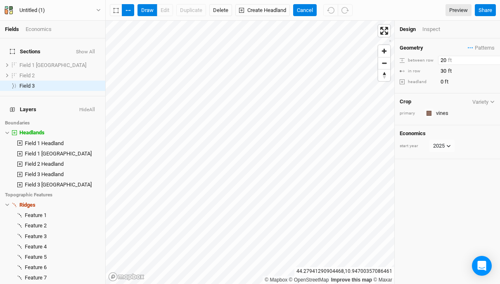
click at [446, 59] on input "20" at bounding box center [474, 60] width 72 height 9
type input "2"
type input "4.921"
click at [446, 71] on input "30" at bounding box center [474, 70] width 72 height 9
type input "3.281"
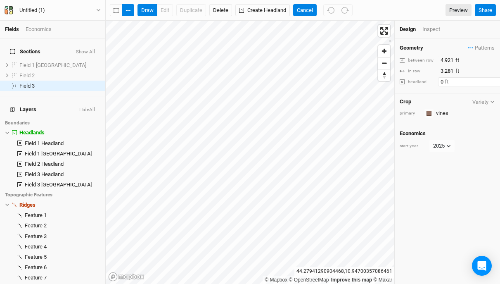
click at [443, 82] on input "0" at bounding box center [474, 81] width 72 height 9
click at [473, 168] on div "Geometry Patterns ＋ New in-row pattern between row 4.921 ft in row 3.281 ft hea…" at bounding box center [447, 160] width 105 height 245
click at [463, 189] on div "Geometry Patterns ＋ New in-row pattern between row 4.921 ft in row 3.281 ft hea…" at bounding box center [447, 160] width 105 height 245
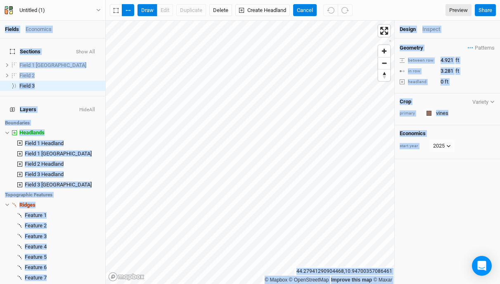
click at [463, 189] on div "Geometry Patterns ＋ New in-row pattern between row 4.921 ft in row 3.281 ft hea…" at bounding box center [447, 160] width 105 height 245
click at [268, 10] on button "Create Headland" at bounding box center [262, 10] width 55 height 12
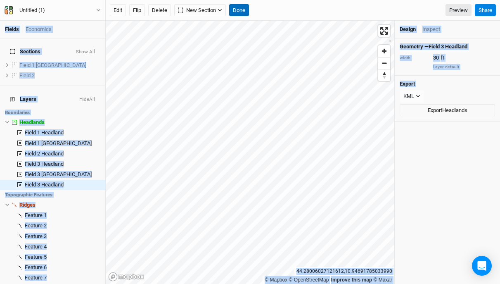
click at [244, 6] on button "Done" at bounding box center [239, 10] width 20 height 12
click at [418, 95] on icon "button" at bounding box center [418, 96] width 5 height 5
click at [421, 93] on button "KML" at bounding box center [412, 96] width 24 height 12
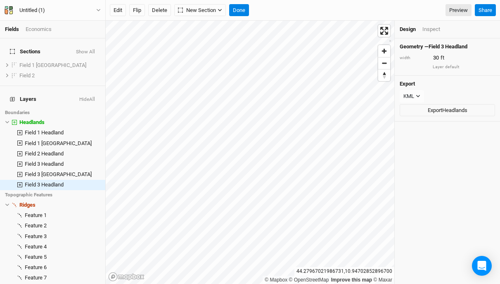
click at [457, 187] on div "Geometry — Field 3 Headland width 30 ft Layer default Export KML JSON KML Expor…" at bounding box center [447, 160] width 105 height 245
click at [40, 10] on div "Untitled (1)" at bounding box center [32, 10] width 26 height 8
click at [82, 66] on button "Metric" at bounding box center [80, 65] width 22 height 12
type input "9.144"
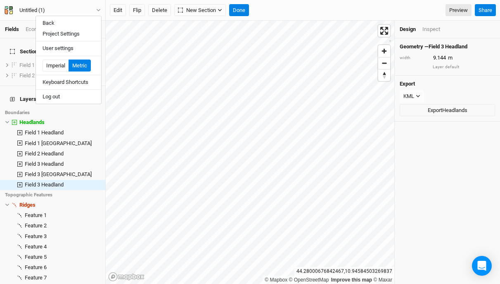
click at [83, 3] on div "Untitled (1) Back Project Settings User settings Imperial Metric Keyboard Short…" at bounding box center [53, 10] width 106 height 21
click at [101, 11] on icon "button" at bounding box center [98, 10] width 5 height 5
click at [61, 97] on button "Log out" at bounding box center [68, 96] width 65 height 11
